Goal: Navigation & Orientation: Find specific page/section

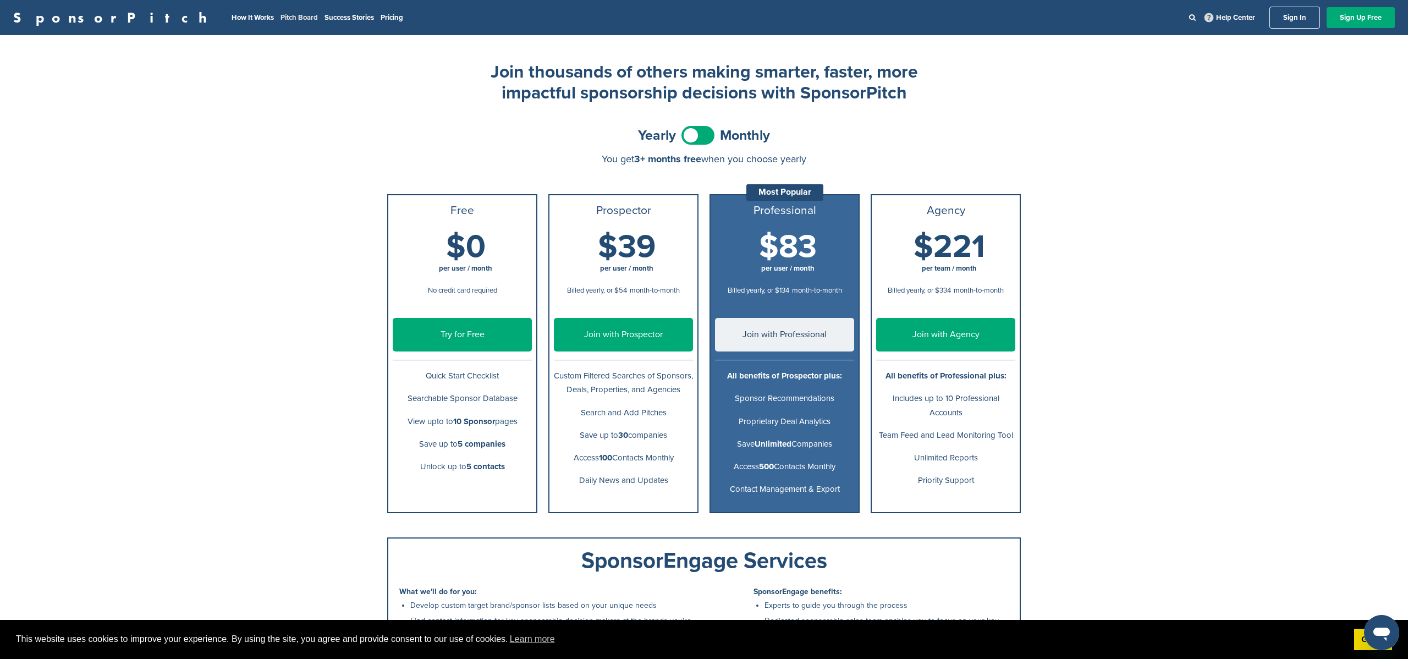
click at [281, 14] on link "Pitch Board" at bounding box center [299, 17] width 37 height 9
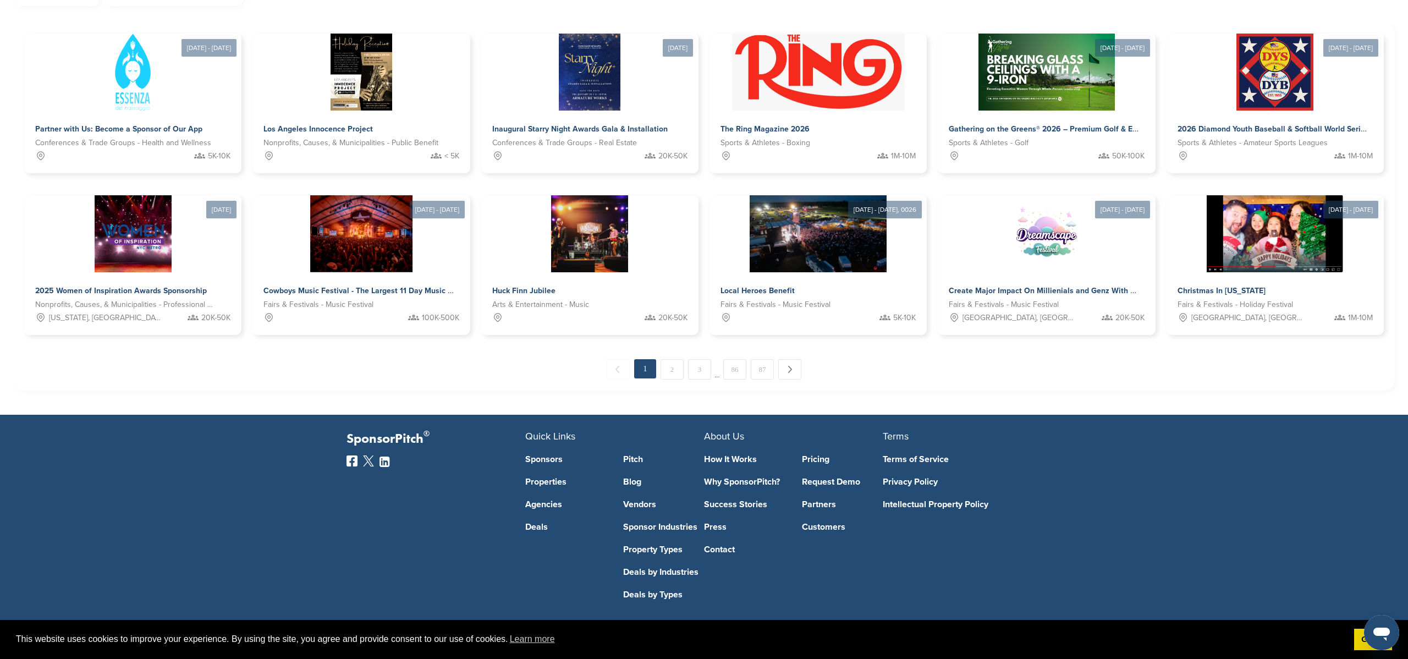
scroll to position [338, 0]
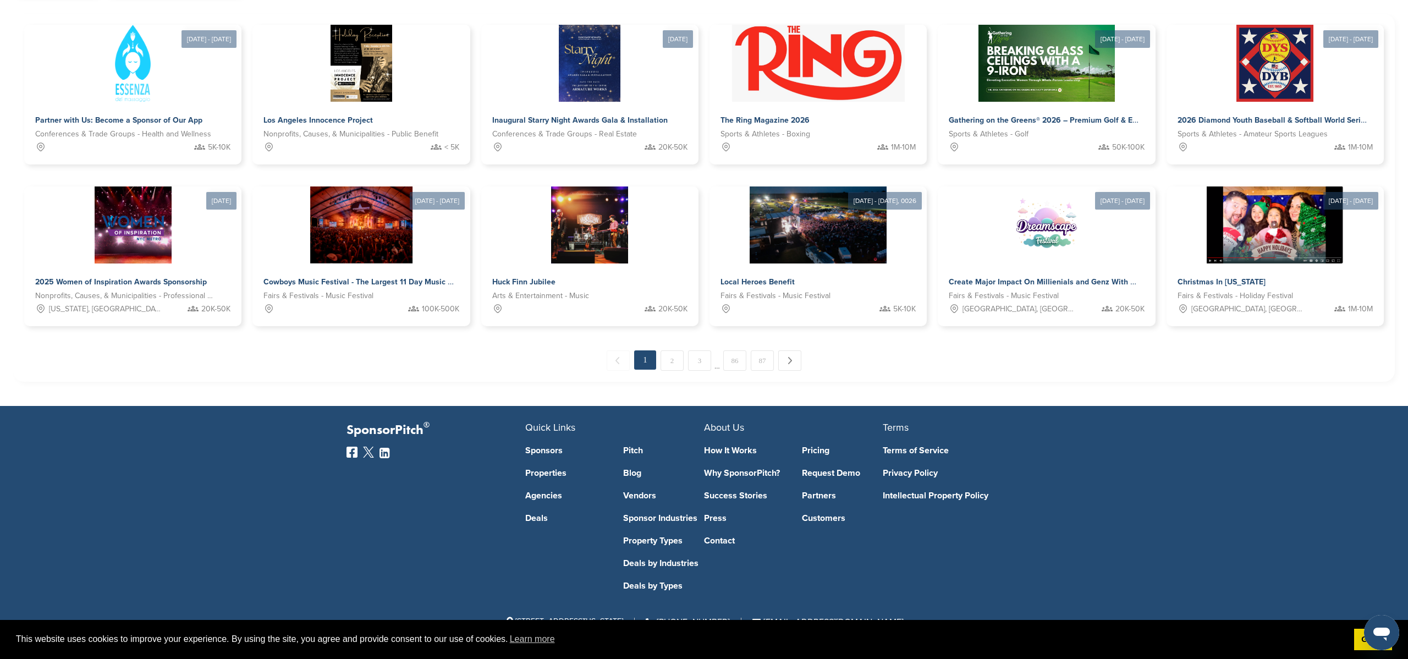
click at [669, 358] on link "2" at bounding box center [672, 360] width 23 height 20
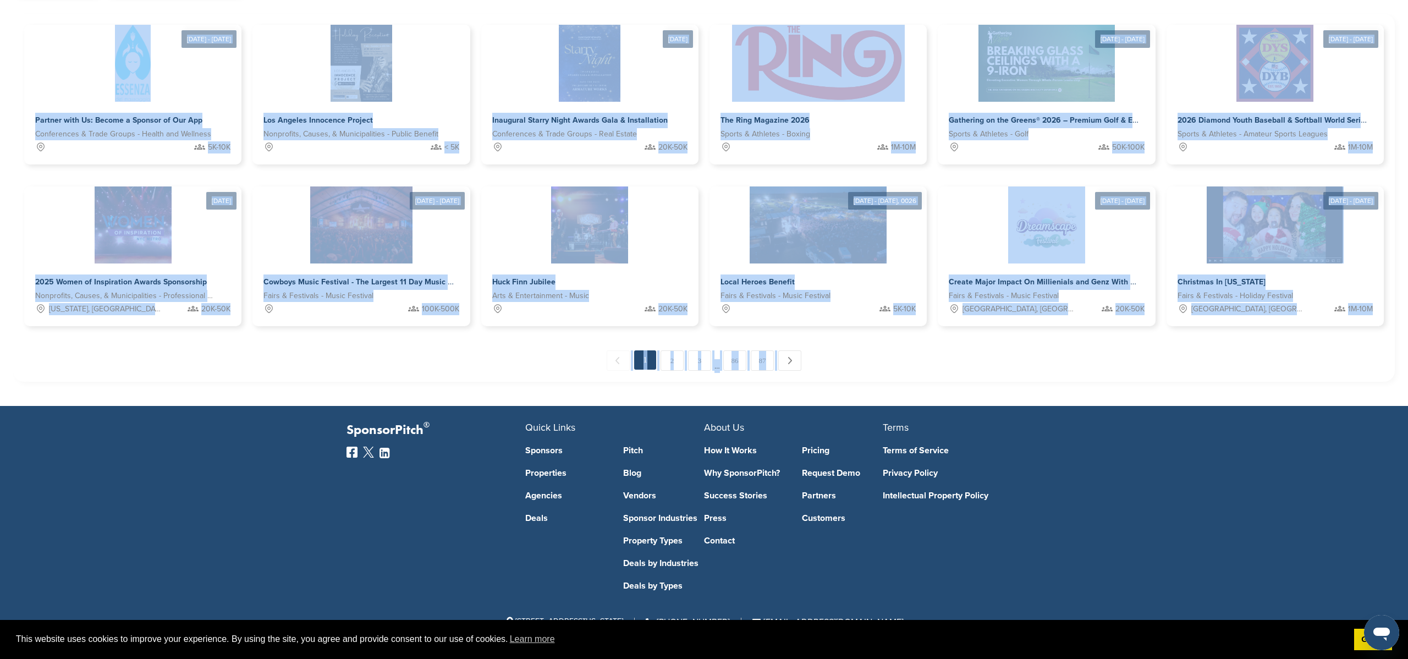
click at [669, 358] on div "SponsorPitch How It Works Pitch Board Success Stories Pricing Help Center Sign …" at bounding box center [704, 34] width 1408 height 744
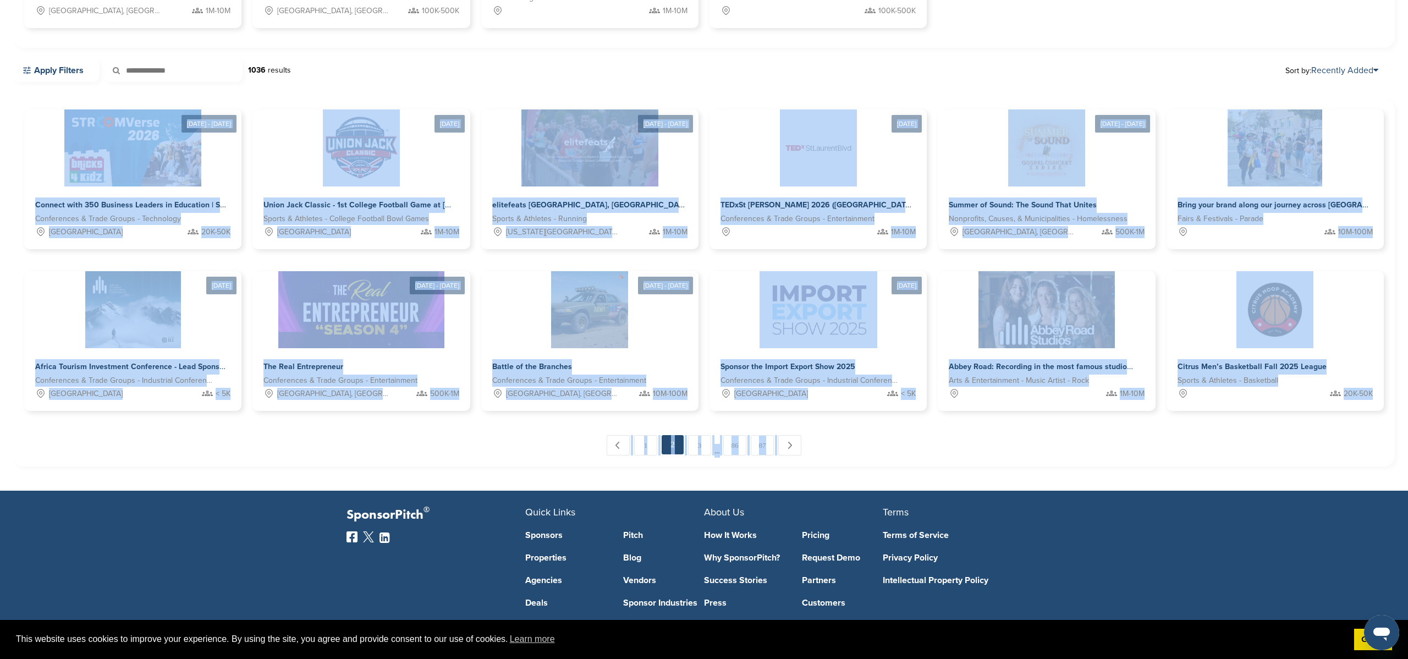
click at [970, 441] on div "← Previous 1 2 3 … 86 87 Next →" at bounding box center [704, 445] width 1360 height 20
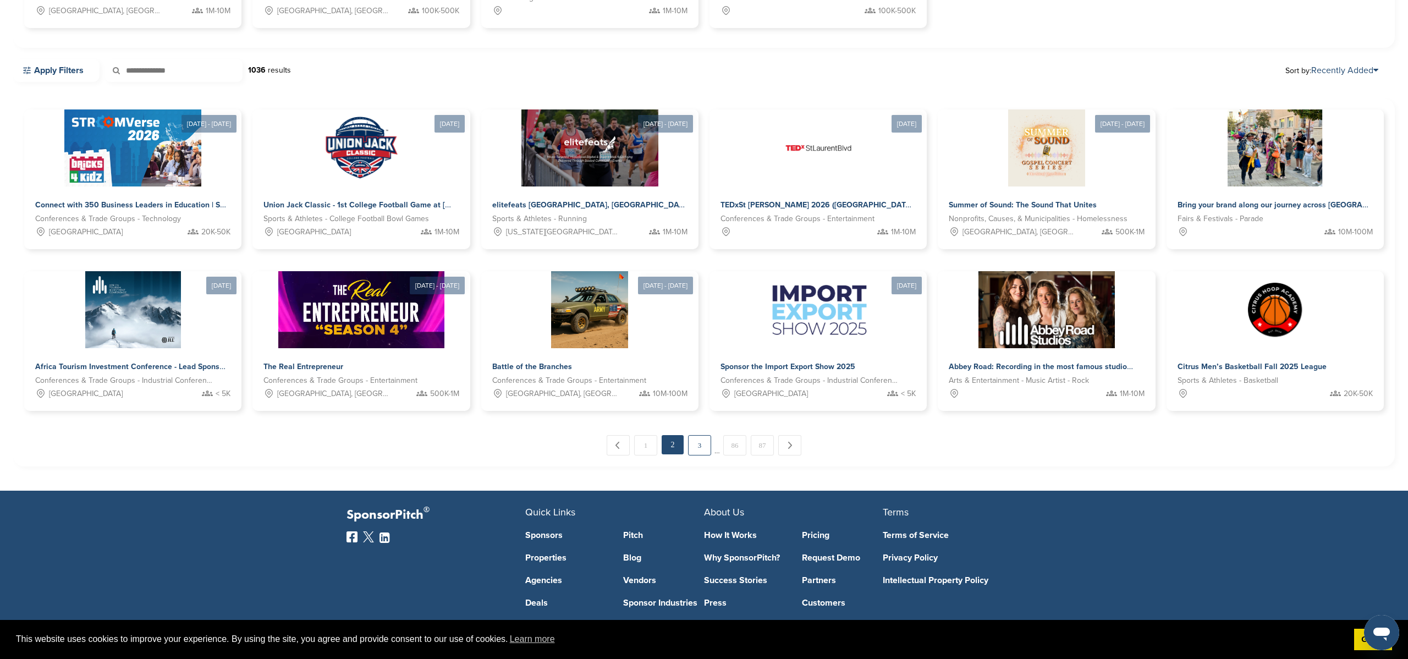
click at [701, 446] on link "3" at bounding box center [699, 445] width 23 height 20
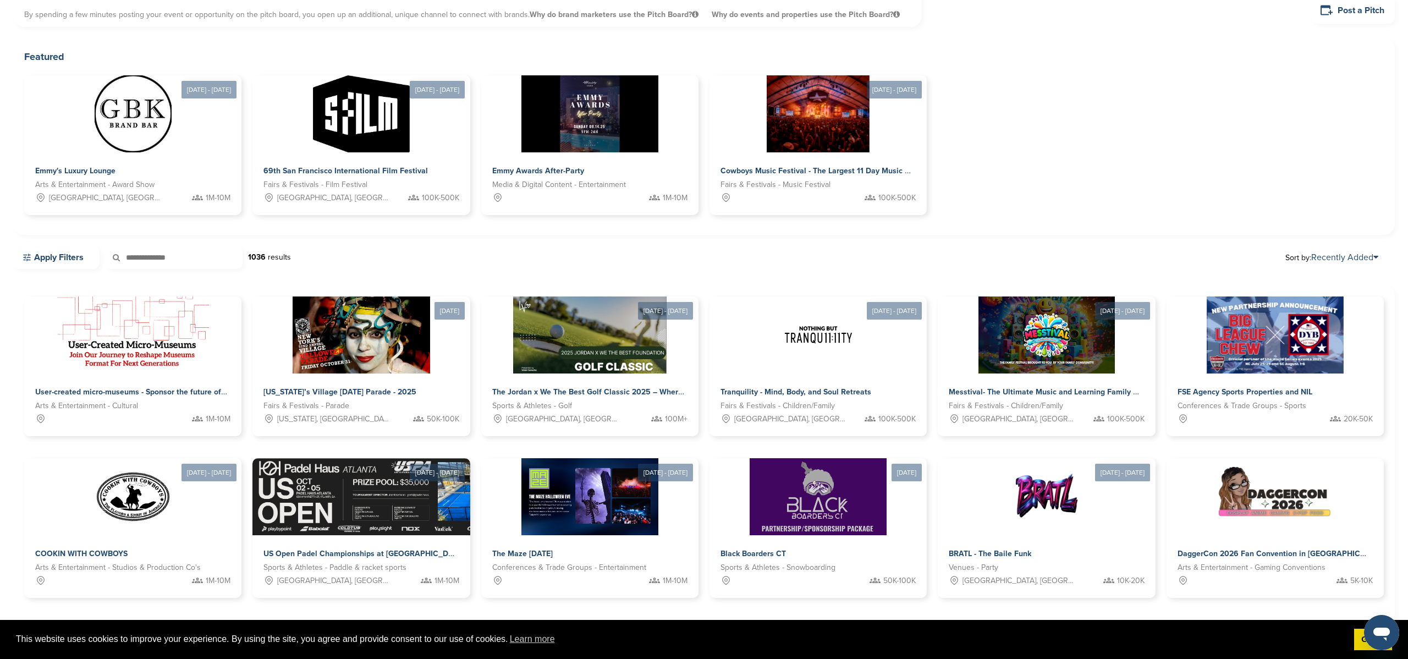
scroll to position [0, 0]
